Goal: Check status: Check status

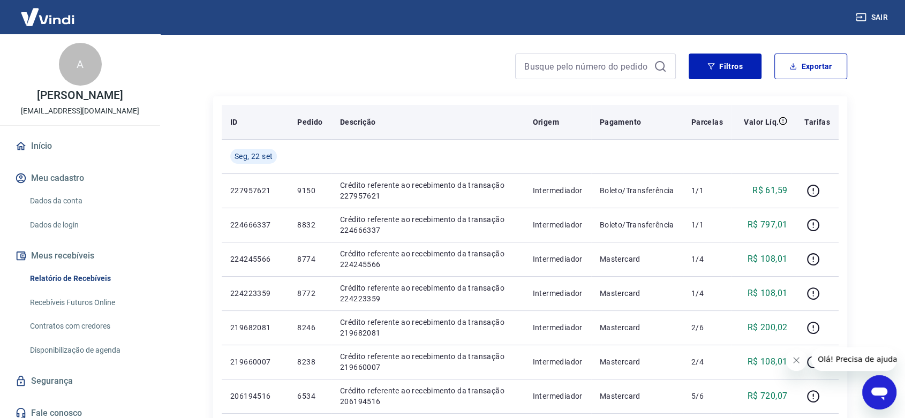
scroll to position [59, 0]
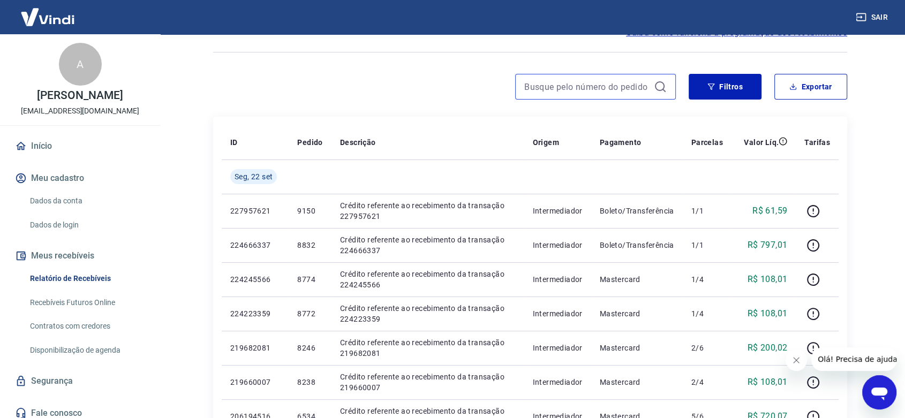
click at [546, 84] on input at bounding box center [586, 87] width 125 height 16
type input "8724"
click at [667, 80] on div "8724" at bounding box center [595, 87] width 161 height 26
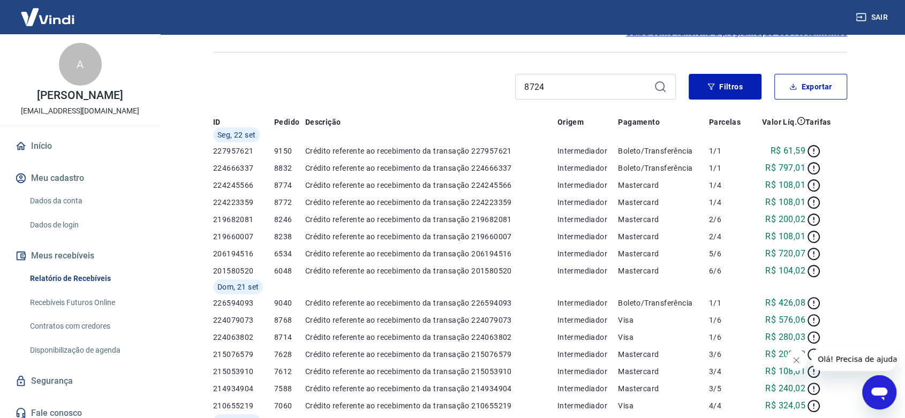
click at [661, 89] on div "Início / Meus Recebíveis / Relatório de Recebíveis Relatório de Recebíveis Saib…" at bounding box center [530, 314] width 660 height 679
